Goal: Task Accomplishment & Management: Complete application form

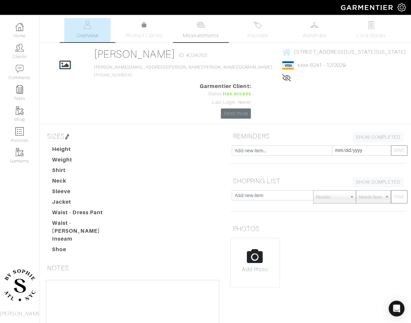
click at [202, 32] on span "Measurements" at bounding box center [201, 36] width 36 height 8
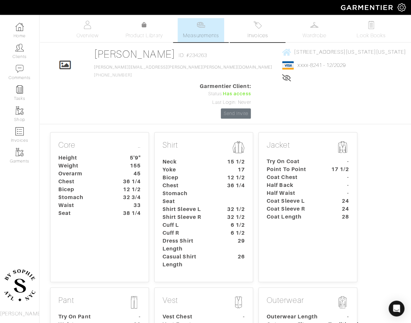
click at [272, 28] on link "Invoices" at bounding box center [258, 30] width 46 height 24
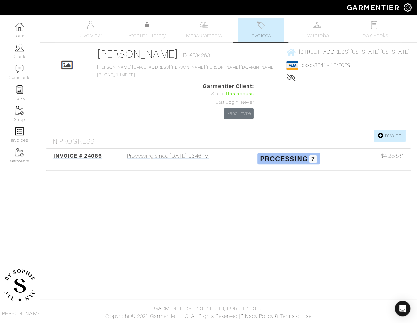
click at [155, 152] on div "Processing since [DATE] 03:46PM" at bounding box center [168, 159] width 121 height 15
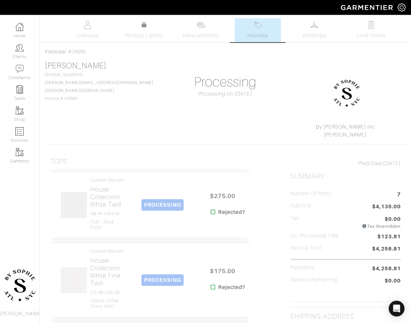
drag, startPoint x: 90, startPoint y: 54, endPoint x: 71, endPoint y: 55, distance: 19.2
click at [71, 55] on div "Invoices / #24086" at bounding box center [225, 52] width 361 height 8
click at [191, 37] on span "Measurements" at bounding box center [201, 36] width 36 height 8
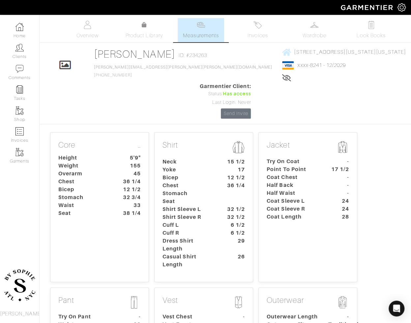
click at [109, 178] on dt "Chest" at bounding box center [84, 182] width 62 height 8
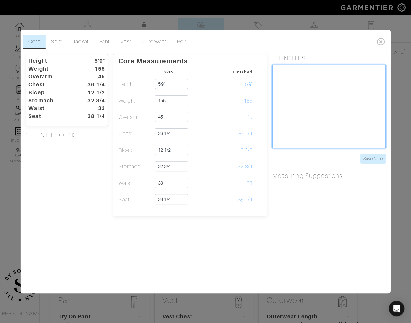
click at [300, 84] on textarea at bounding box center [328, 107] width 113 height 84
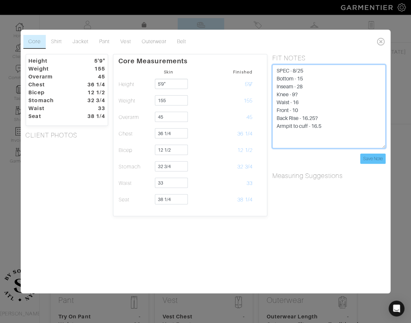
type textarea "SPEC - 8/25 Bottom - 15 Inseam - 28 Knee - 9? Waist - 16 Front - 10 Back Rise -…"
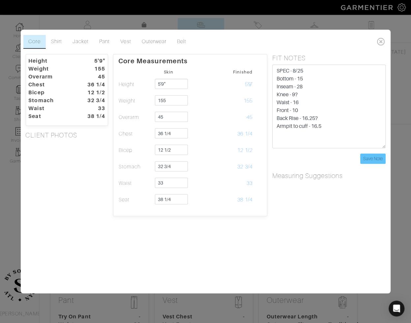
click at [373, 156] on input "Save Note" at bounding box center [372, 159] width 25 height 10
click at [371, 156] on input "Save Note" at bounding box center [372, 159] width 25 height 10
click at [107, 49] on div "Core Shirt Jacket Pant Vest Outerwear Belt" at bounding box center [205, 41] width 364 height 19
click at [104, 44] on link "Pant" at bounding box center [104, 42] width 21 height 14
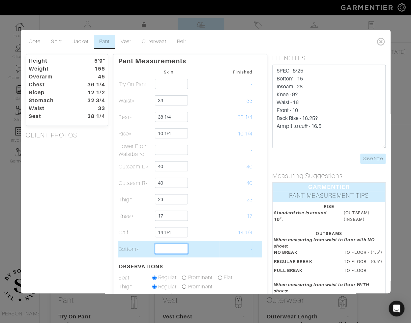
click at [164, 247] on input "text" at bounding box center [171, 248] width 33 height 10
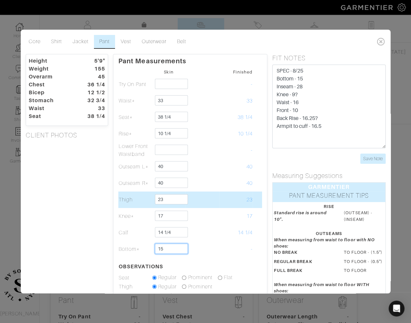
type input "15"
click at [181, 207] on td "23" at bounding box center [169, 199] width 34 height 16
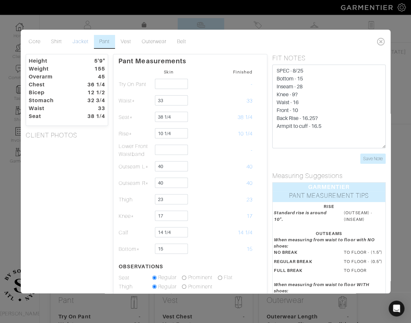
click at [75, 40] on link "Jacket" at bounding box center [80, 42] width 27 height 14
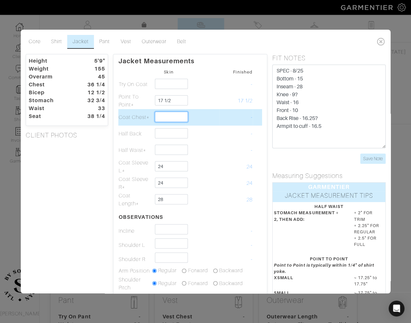
click at [172, 119] on input "text" at bounding box center [171, 117] width 33 height 10
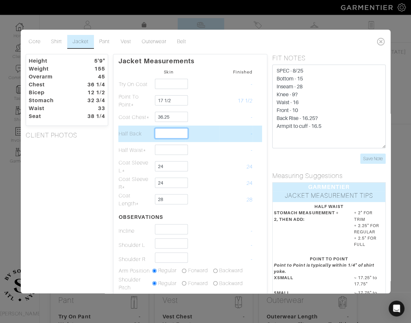
click at [164, 134] on input "text" at bounding box center [171, 133] width 33 height 10
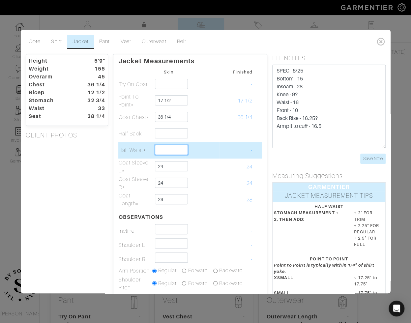
click at [160, 154] on input "text" at bounding box center [171, 150] width 33 height 10
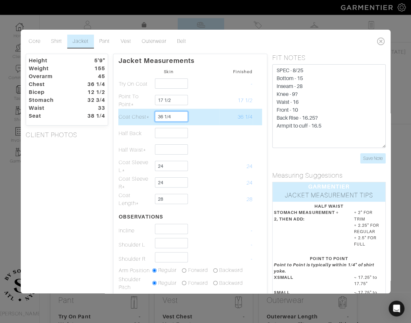
click at [176, 115] on input "36 1/4" at bounding box center [171, 116] width 33 height 10
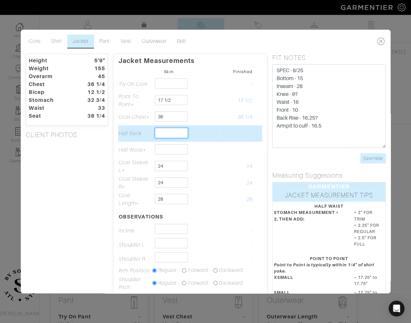
click at [174, 136] on input "text" at bounding box center [171, 133] width 33 height 10
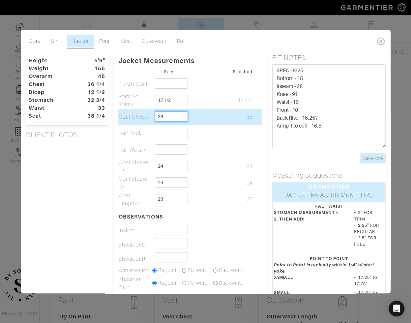
click at [162, 117] on input "36" at bounding box center [171, 116] width 33 height 10
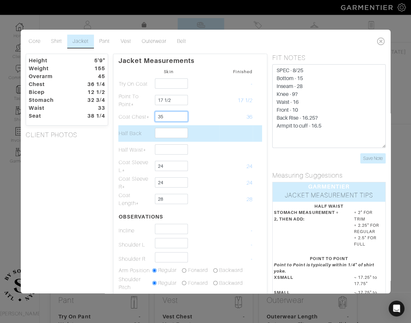
type input "35"
click at [176, 128] on input "text" at bounding box center [171, 133] width 33 height 10
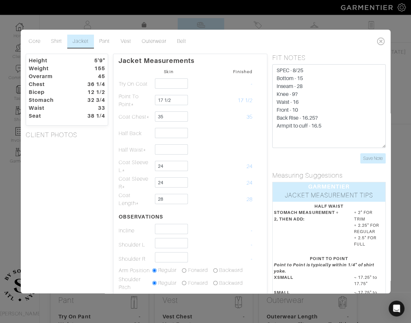
click at [84, 191] on div "Height 5'9" Weight 155 Overarm 45 Chest 36 1/4 Bicep 12 1/2 Stomach 32 3/4 Wais…" at bounding box center [66, 249] width 93 height 390
click at [354, 117] on textarea "SPEC - 8/25 Bottom - 15 Inseam - 28 Knee - 9? Waist - 16 Front - 10 Back Rise -…" at bounding box center [328, 106] width 113 height 84
paste textarea "Coat Waist + Hips/Seat divided by 4, plus 2 for regular fit, plus 1.5 for moder…"
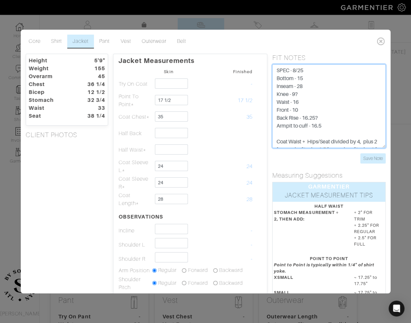
scroll to position [13, 0]
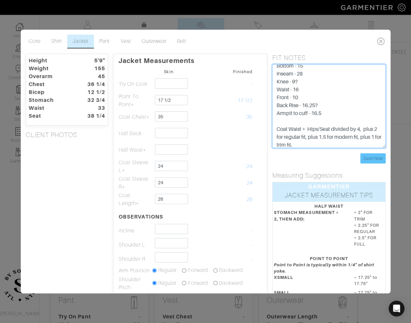
type textarea "SPEC - 8/25 Bottom - 15 Inseam - 28 Knee - 9? Waist - 16 Front - 10 Back Rise -…"
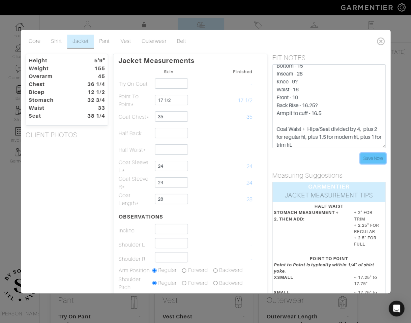
click at [363, 161] on input "Save Note" at bounding box center [372, 158] width 25 height 10
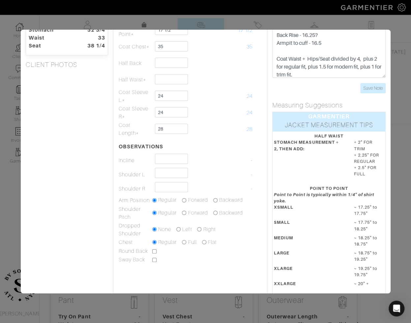
scroll to position [0, 0]
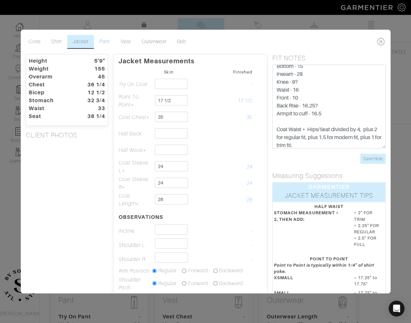
click at [106, 44] on link "Pant" at bounding box center [104, 42] width 21 height 14
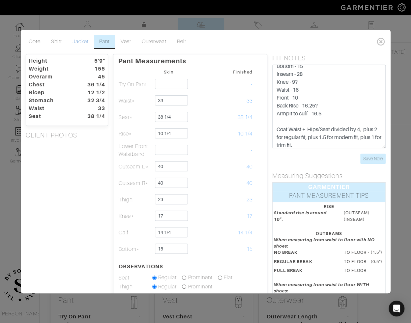
click at [79, 44] on link "Jacket" at bounding box center [80, 42] width 27 height 14
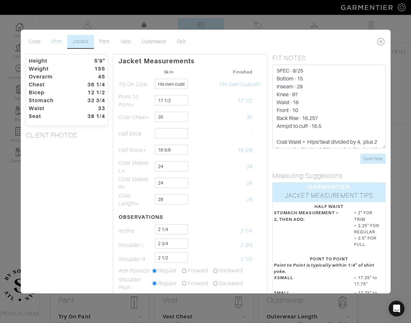
click at [48, 38] on link "Shirt" at bounding box center [56, 42] width 21 height 14
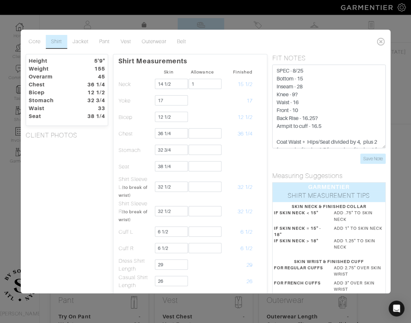
click at [107, 49] on div "Core Shirt Jacket Pant Vest Outerwear Belt" at bounding box center [205, 41] width 364 height 19
click at [106, 43] on link "Pant" at bounding box center [104, 42] width 21 height 14
